Goal: Information Seeking & Learning: Learn about a topic

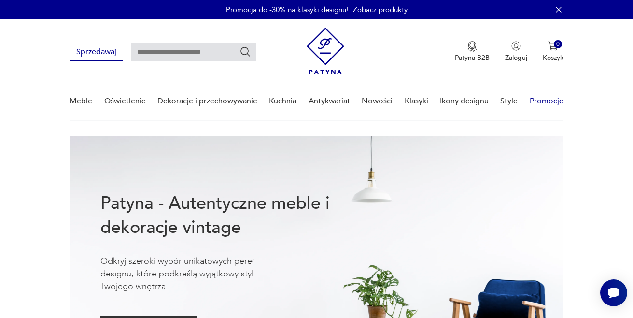
click at [547, 99] on link "Promocje" at bounding box center [547, 101] width 34 height 37
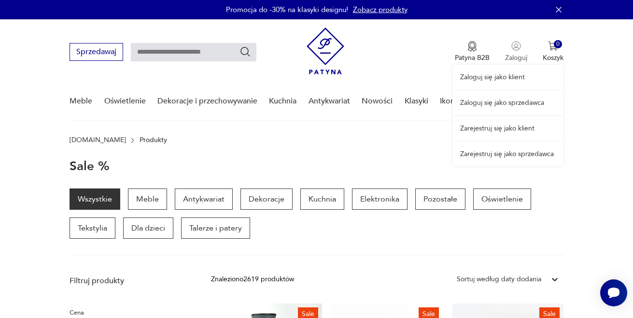
click at [516, 45] on div "Zaloguj się jako klient Zaloguj się jako sprzedawca Zarejestruj się jako klient…" at bounding box center [507, 92] width 111 height 147
click at [499, 104] on link "Zaloguj się jako sprzedawca" at bounding box center [507, 102] width 111 height 25
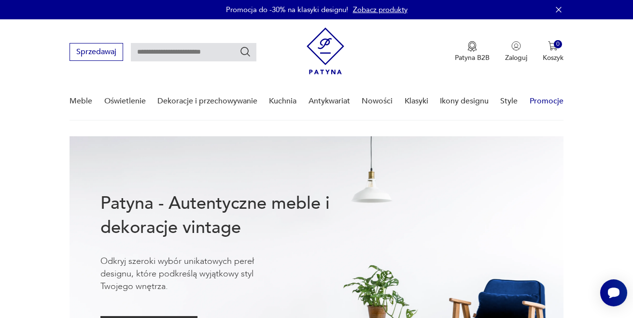
click at [551, 101] on link "Promocje" at bounding box center [547, 101] width 34 height 37
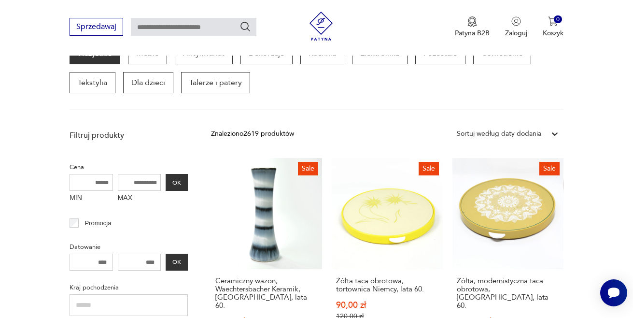
scroll to position [130, 0]
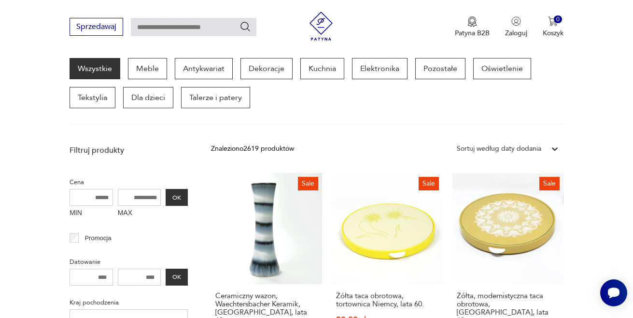
click at [168, 68] on div "Wszystkie Meble Antykwariat Dekoracje Kuchnia Elektronika Pozostałe Oświetlenie…" at bounding box center [317, 83] width 494 height 50
click at [158, 69] on p "Meble" at bounding box center [147, 68] width 39 height 21
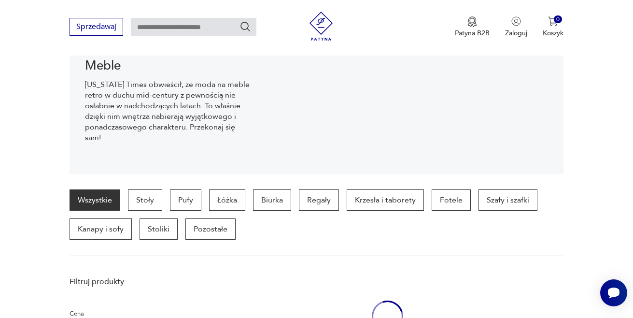
scroll to position [96, 0]
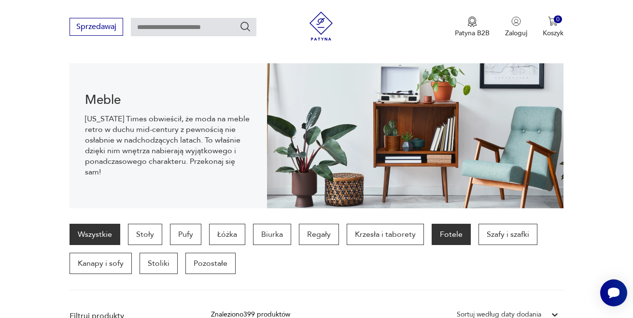
click at [442, 228] on p "Fotele" at bounding box center [451, 234] width 39 height 21
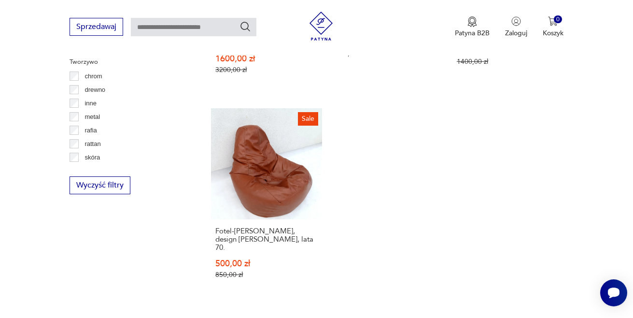
scroll to position [1401, 0]
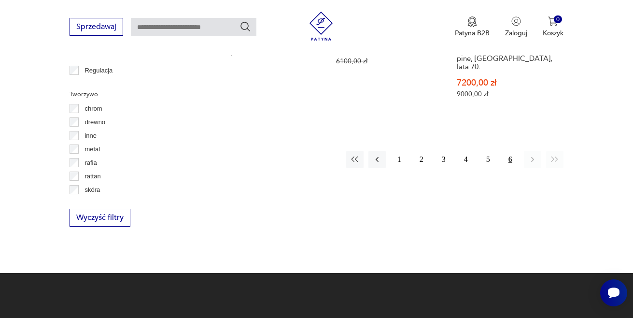
scroll to position [1337, 0]
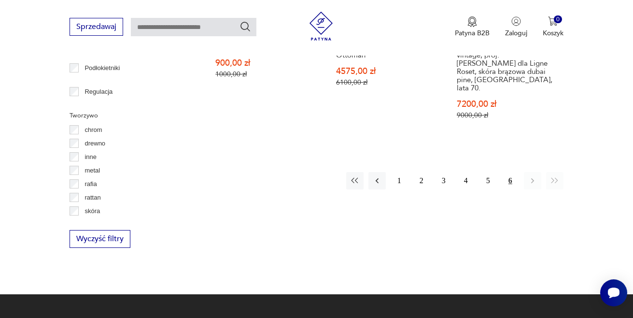
click at [557, 176] on icon "button" at bounding box center [555, 181] width 10 height 10
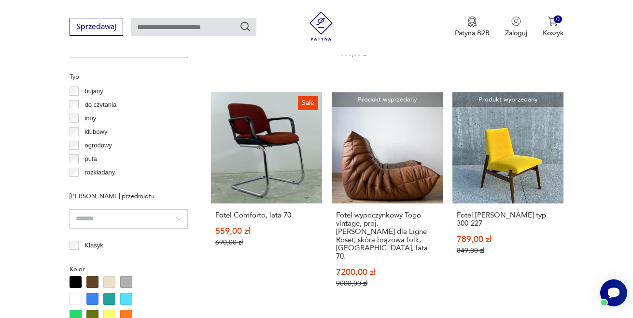
scroll to position [728, 0]
click at [280, 154] on link "Sale Fotel Comforto, lata 70. 559,00 zł 690,00 zł" at bounding box center [266, 199] width 111 height 214
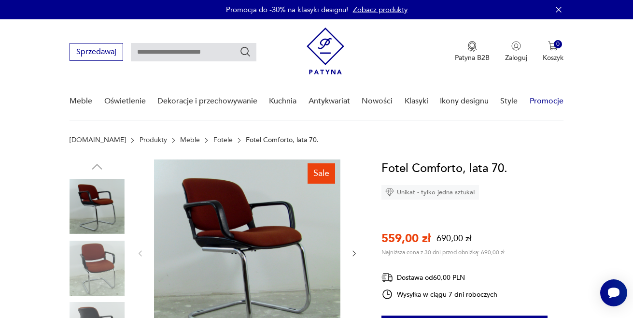
click at [539, 105] on link "Promocje" at bounding box center [547, 101] width 34 height 37
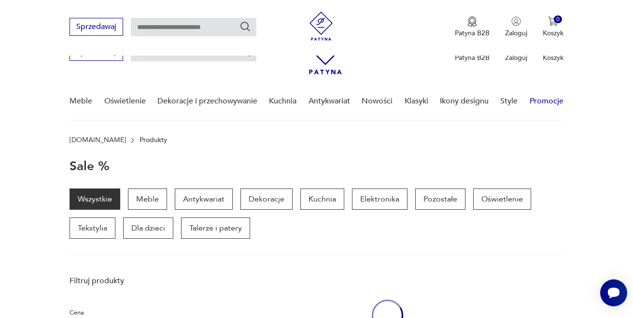
scroll to position [125, 0]
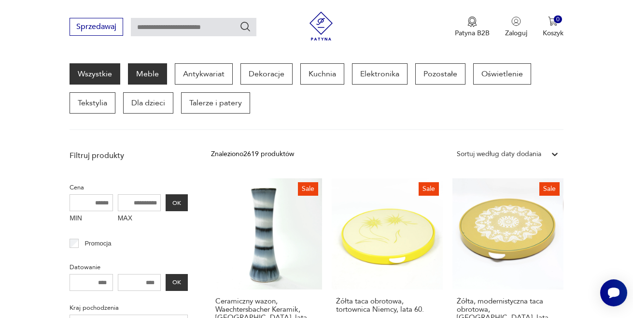
click at [146, 78] on p "Meble" at bounding box center [147, 73] width 39 height 21
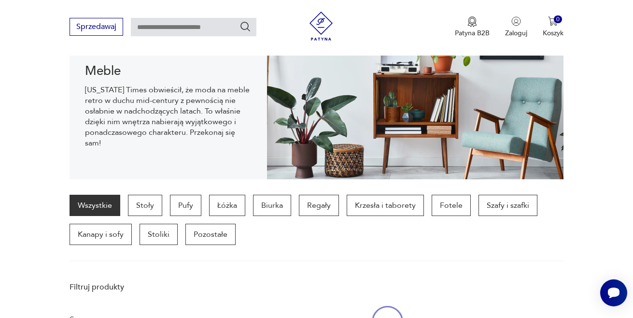
scroll to position [96, 0]
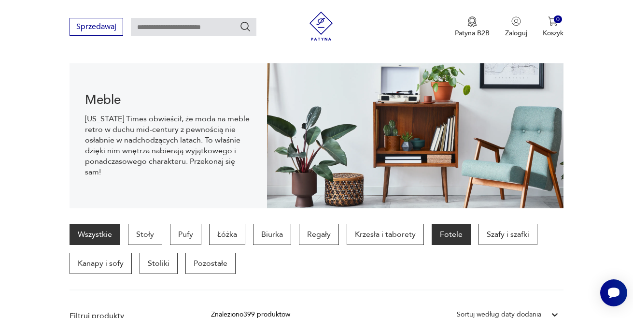
click at [447, 233] on p "Fotele" at bounding box center [451, 234] width 39 height 21
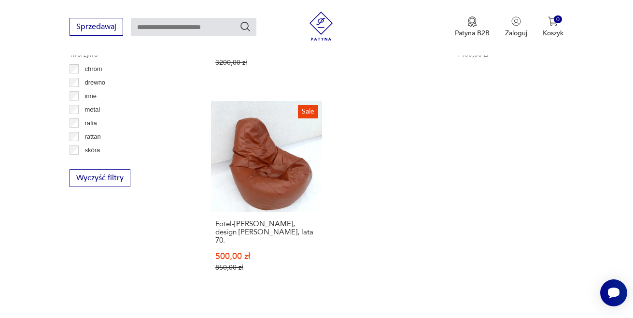
scroll to position [1412, 0]
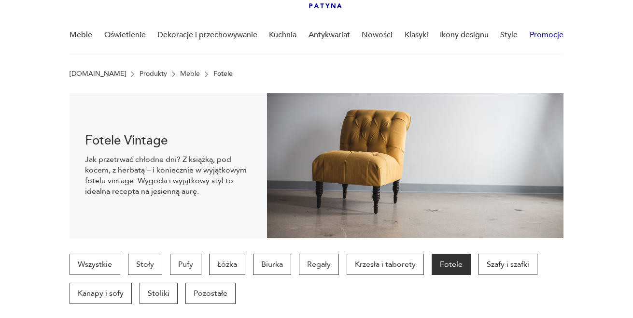
click at [540, 35] on link "Promocje" at bounding box center [547, 34] width 34 height 37
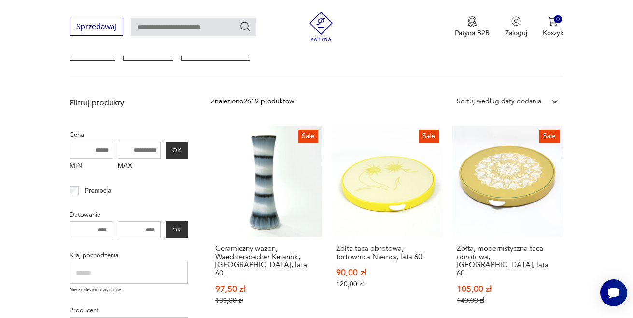
scroll to position [125, 0]
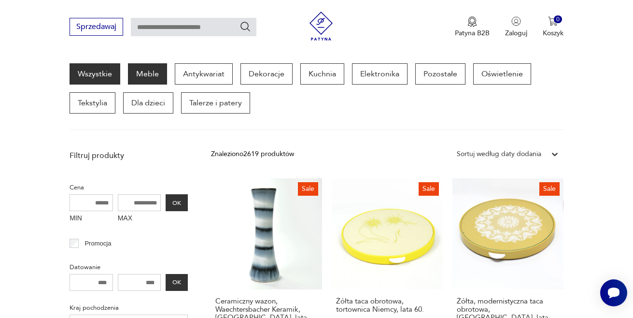
click at [150, 72] on p "Meble" at bounding box center [147, 73] width 39 height 21
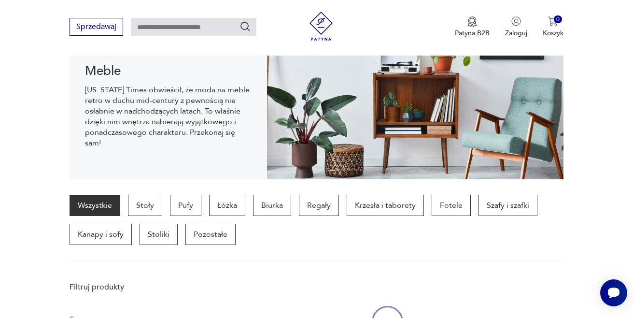
scroll to position [96, 0]
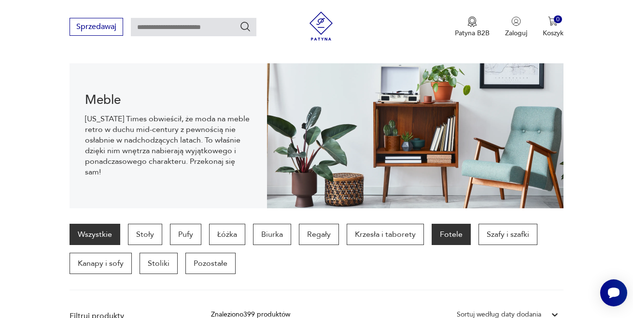
click at [449, 227] on p "Fotele" at bounding box center [451, 234] width 39 height 21
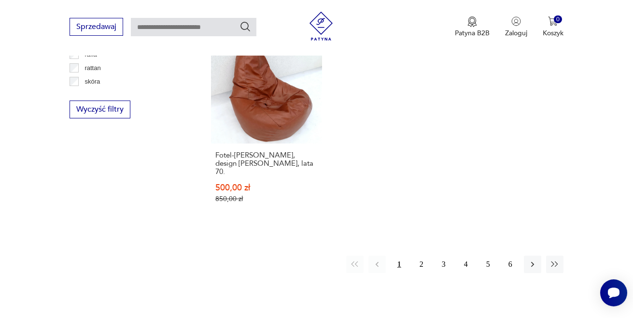
scroll to position [1437, 0]
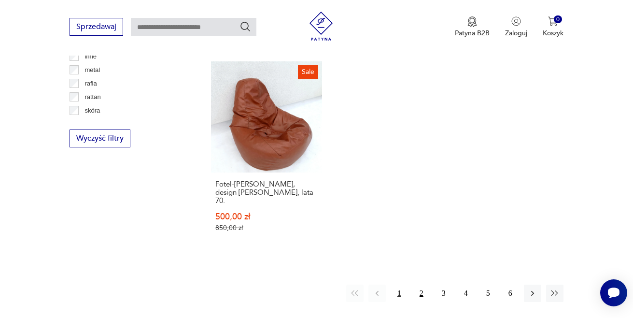
click at [422, 284] on button "2" at bounding box center [421, 292] width 17 height 17
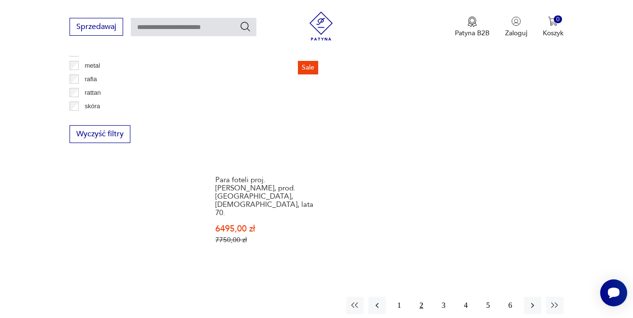
scroll to position [1445, 0]
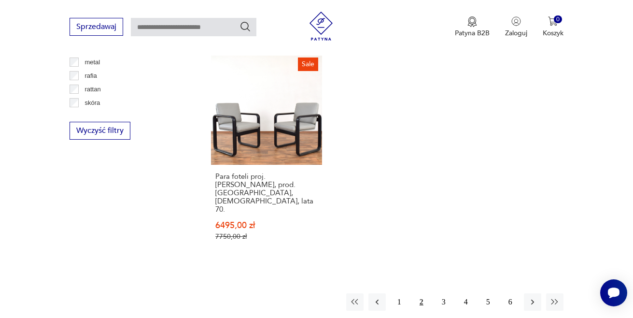
click at [318, 29] on img at bounding box center [321, 26] width 29 height 29
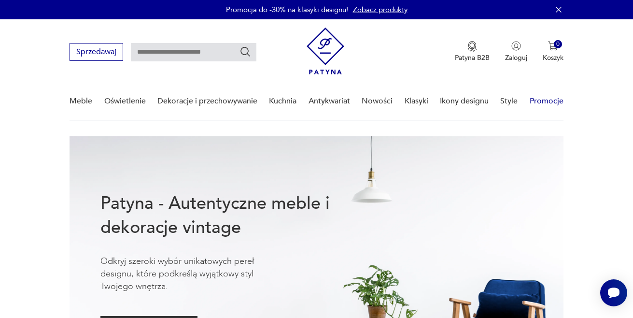
click at [542, 99] on link "Promocje" at bounding box center [547, 101] width 34 height 37
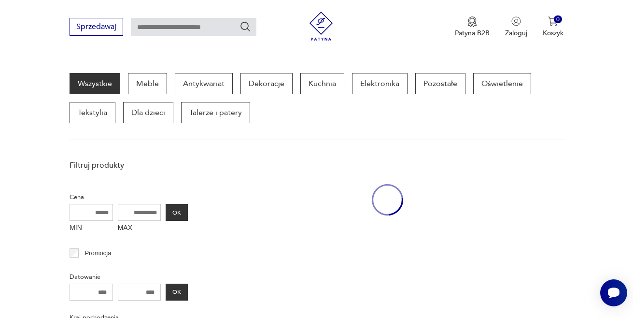
scroll to position [125, 0]
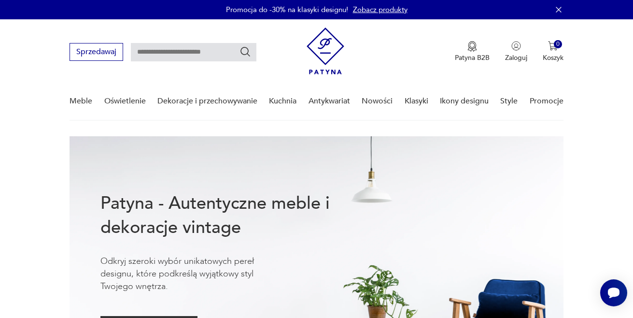
click at [560, 11] on icon "button" at bounding box center [558, 9] width 5 height 5
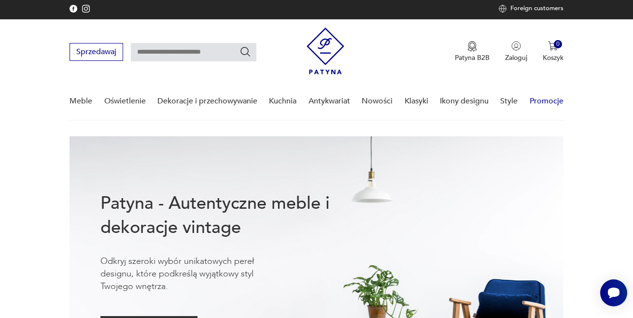
click at [551, 98] on link "Promocje" at bounding box center [547, 101] width 34 height 37
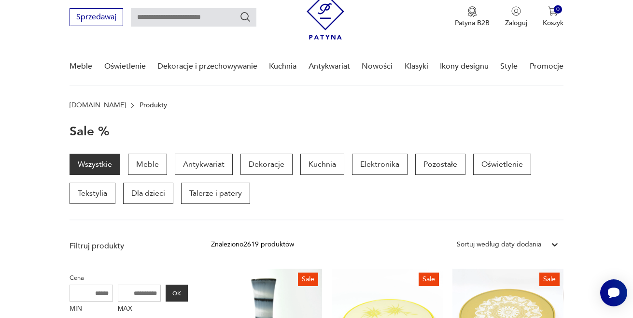
scroll to position [4, 0]
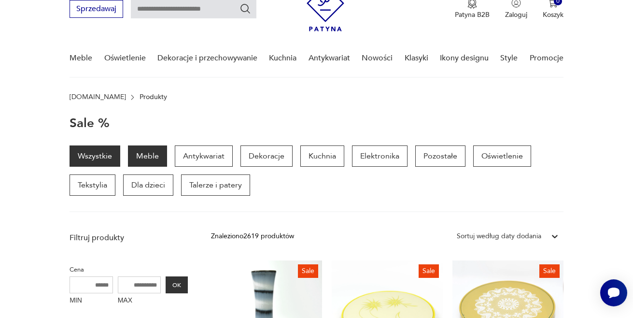
click at [128, 159] on p "Meble" at bounding box center [147, 155] width 39 height 21
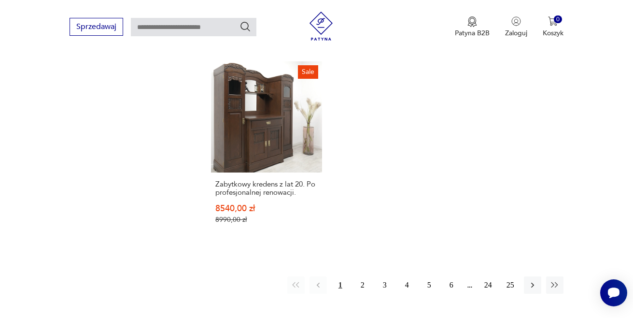
scroll to position [1455, 0]
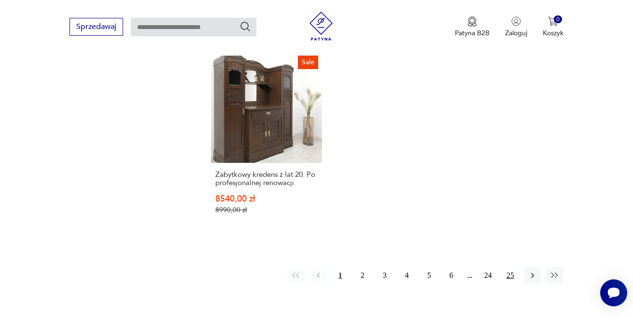
click at [511, 266] on button "25" at bounding box center [510, 274] width 17 height 17
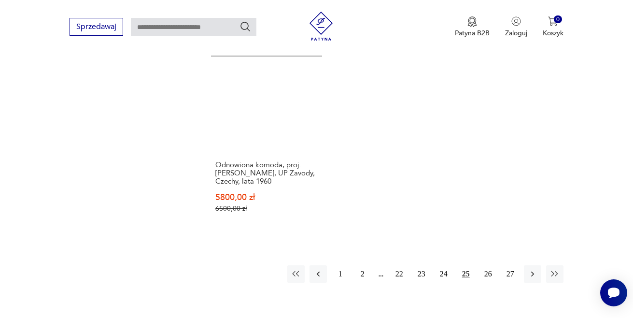
scroll to position [1455, 0]
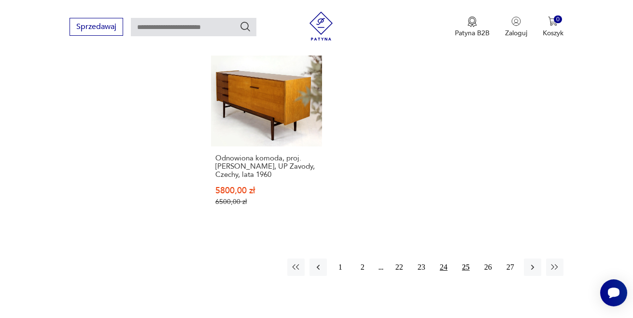
click at [443, 258] on button "24" at bounding box center [443, 266] width 17 height 17
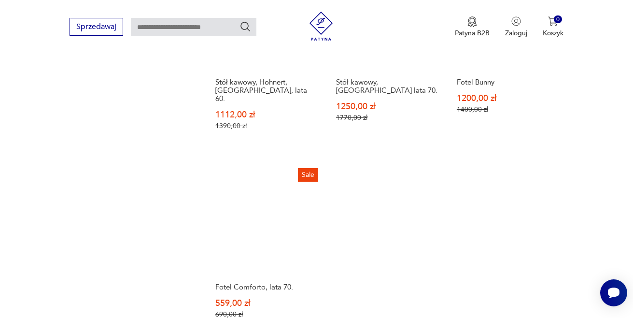
scroll to position [1345, 0]
